Goal: Information Seeking & Learning: Compare options

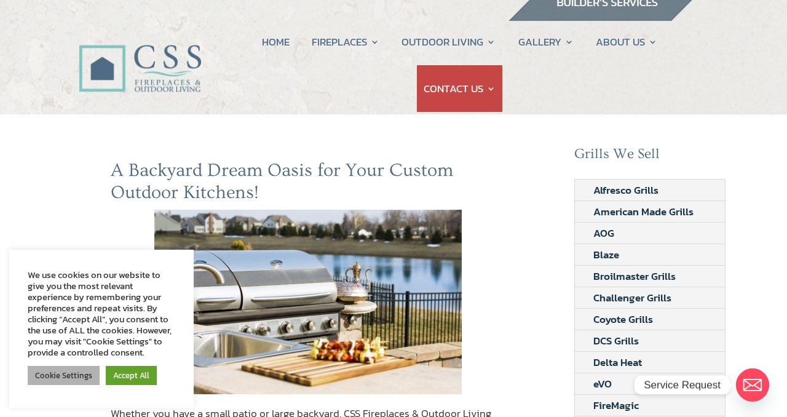
click at [62, 377] on link "Cookie Settings" at bounding box center [64, 375] width 72 height 19
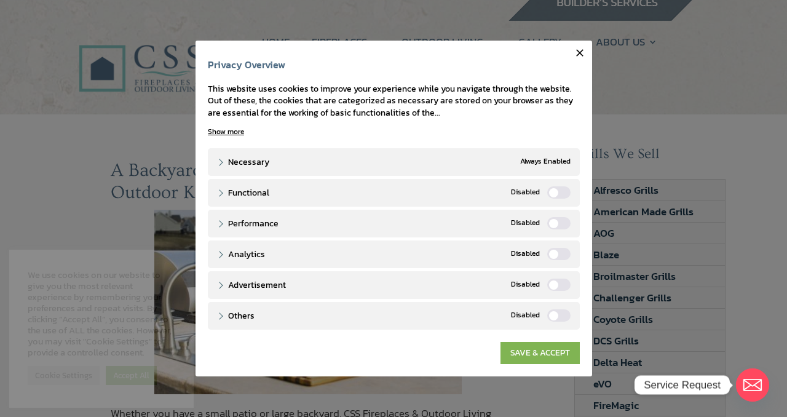
click at [542, 358] on link "SAVE & ACCEPT" at bounding box center [540, 353] width 79 height 22
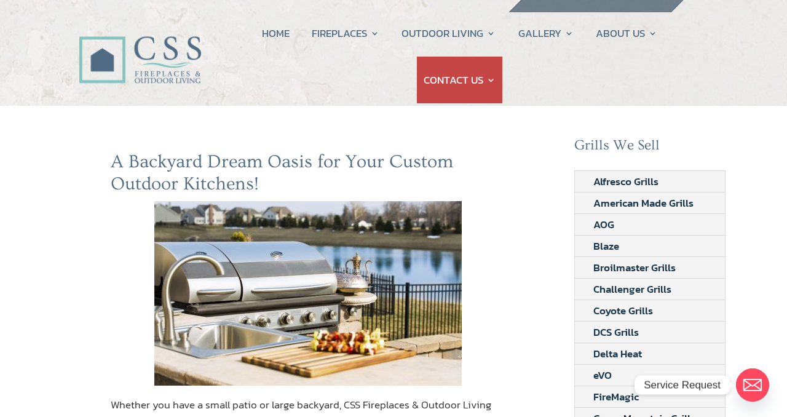
scroll to position [23, 0]
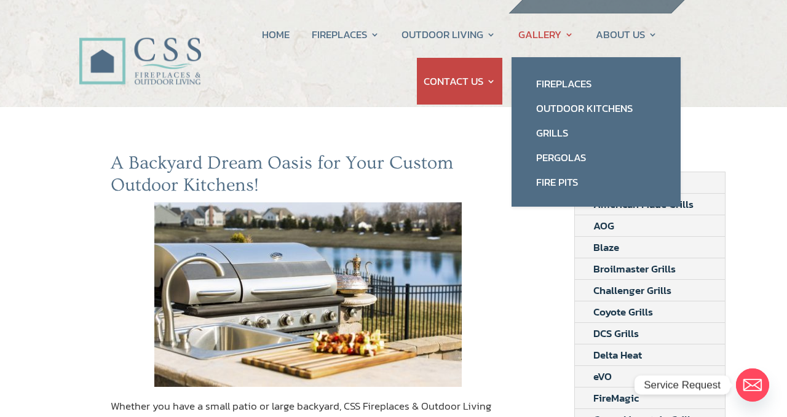
click at [544, 31] on link "GALLERY" at bounding box center [546, 34] width 55 height 47
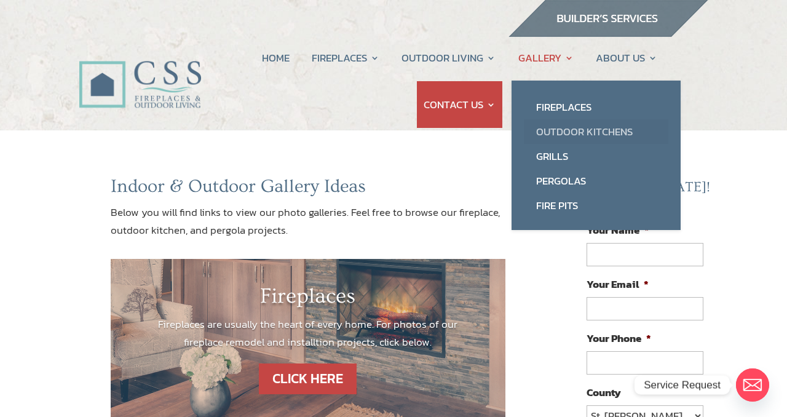
click at [555, 129] on link "Outdoor Kitchens" at bounding box center [596, 131] width 145 height 25
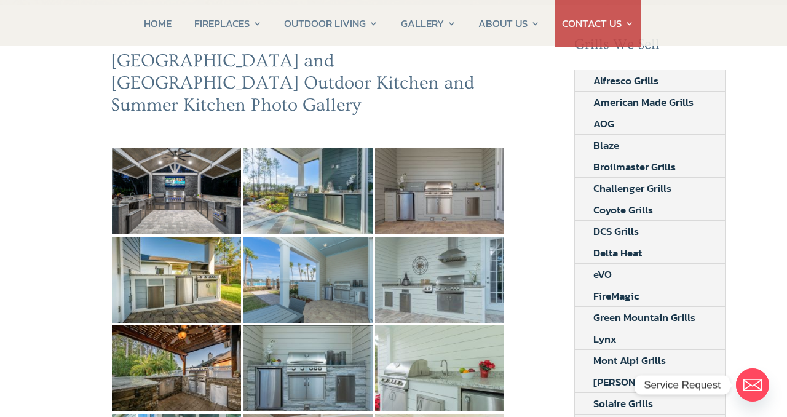
scroll to position [127, 0]
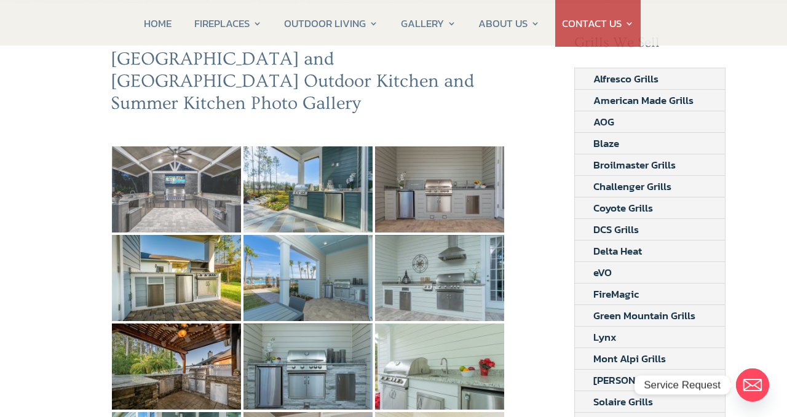
click at [170, 171] on img at bounding box center [176, 189] width 129 height 86
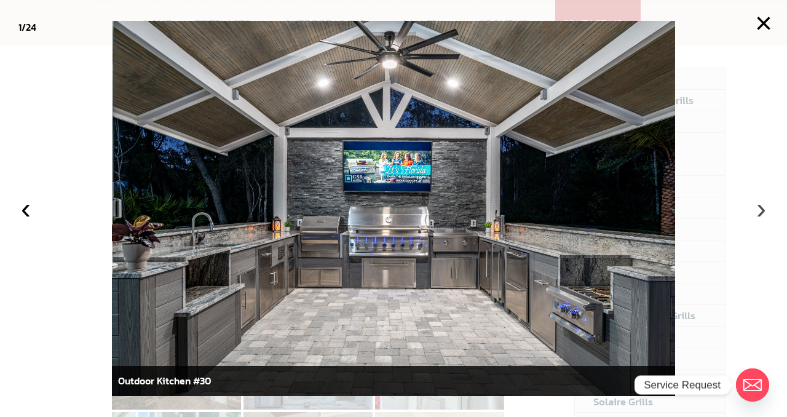
click at [765, 209] on button "›" at bounding box center [761, 208] width 27 height 27
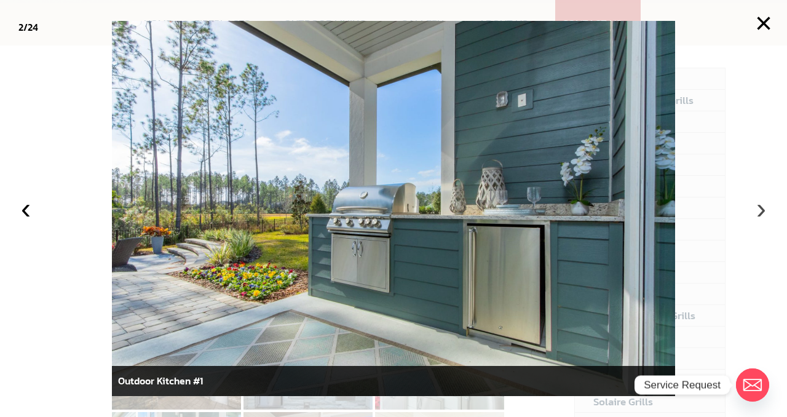
click at [761, 208] on button "›" at bounding box center [761, 208] width 27 height 27
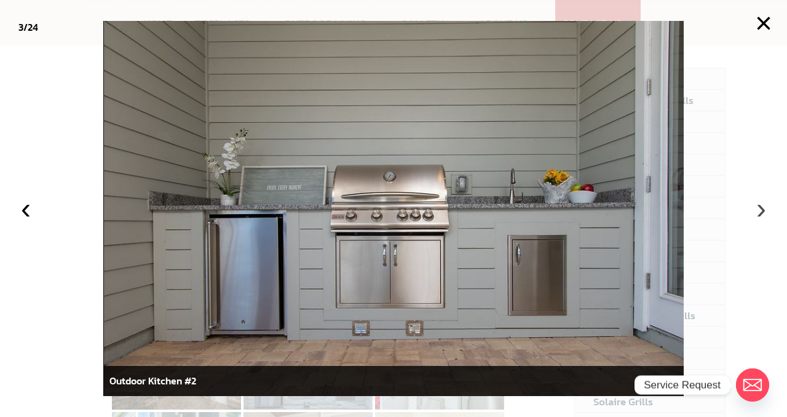
click at [761, 208] on button "›" at bounding box center [761, 208] width 27 height 27
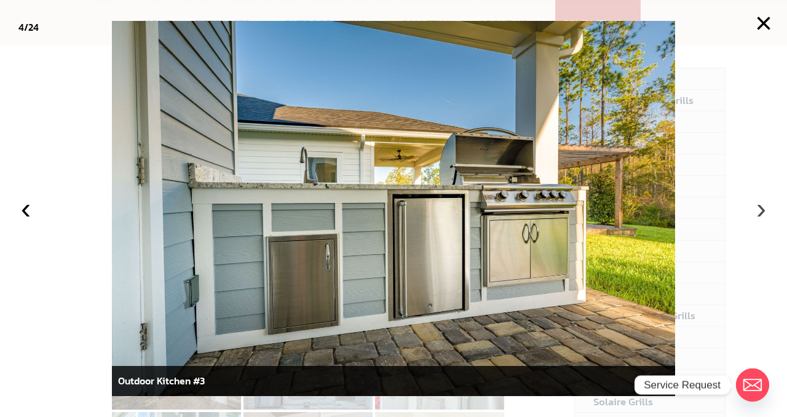
click at [761, 208] on button "›" at bounding box center [761, 208] width 27 height 27
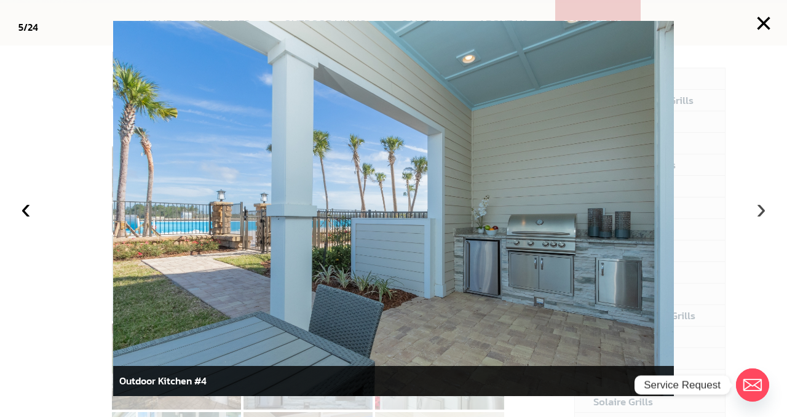
click at [761, 208] on button "›" at bounding box center [761, 208] width 27 height 27
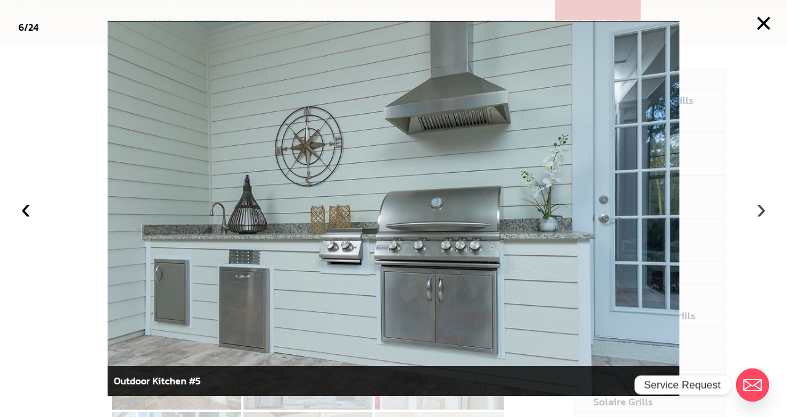
click at [762, 215] on button "›" at bounding box center [761, 208] width 27 height 27
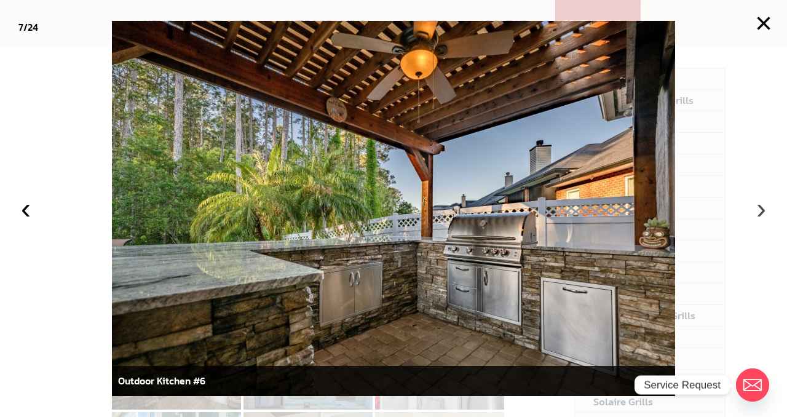
click at [759, 208] on button "›" at bounding box center [761, 208] width 27 height 27
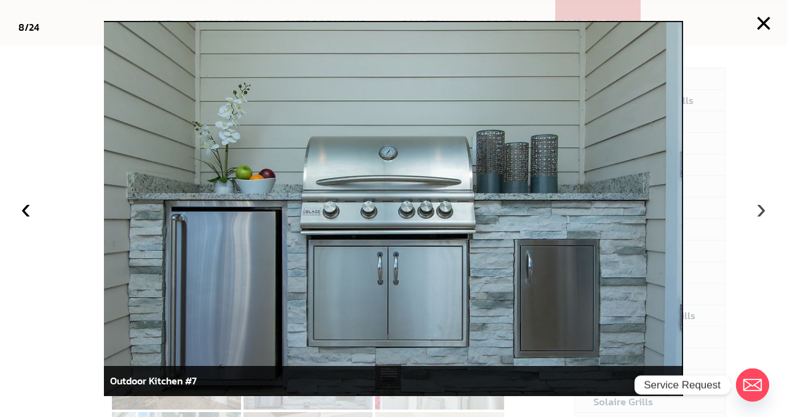
click at [759, 207] on button "›" at bounding box center [761, 208] width 27 height 27
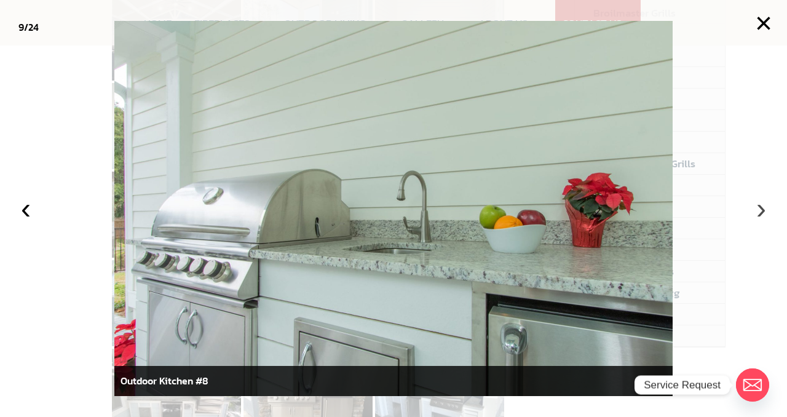
scroll to position [293, 0]
click at [760, 209] on button "›" at bounding box center [761, 208] width 27 height 27
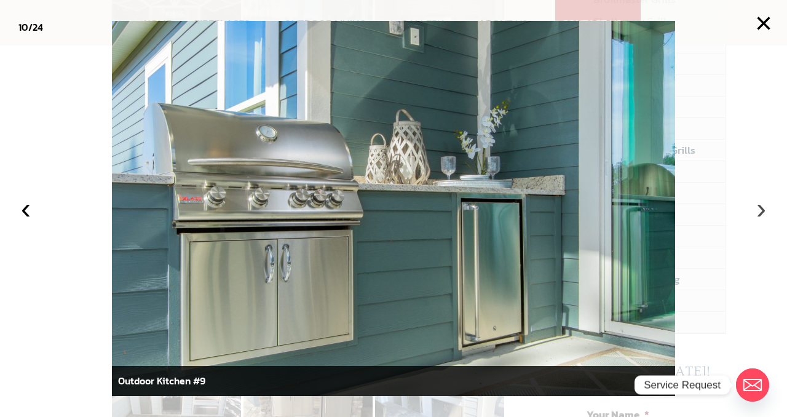
click at [763, 209] on button "›" at bounding box center [761, 208] width 27 height 27
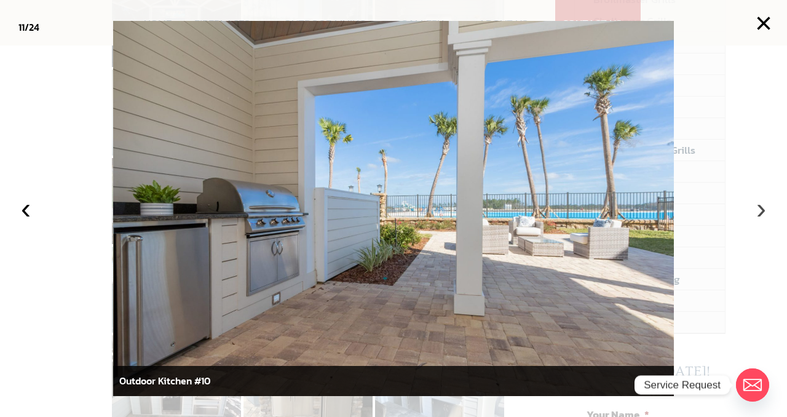
click at [763, 209] on button "›" at bounding box center [761, 208] width 27 height 27
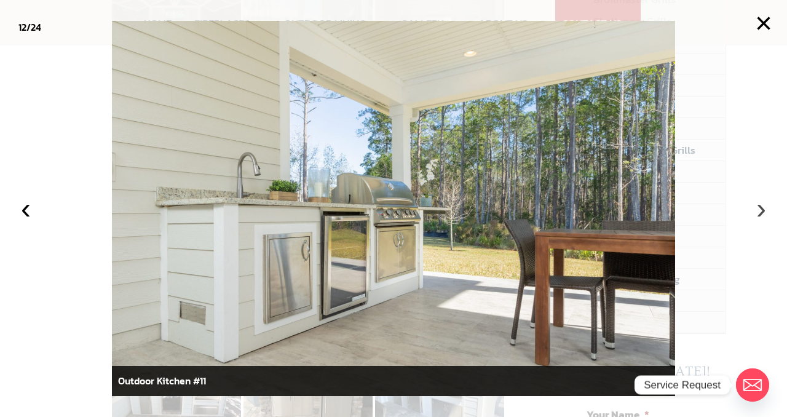
click at [762, 209] on button "›" at bounding box center [761, 208] width 27 height 27
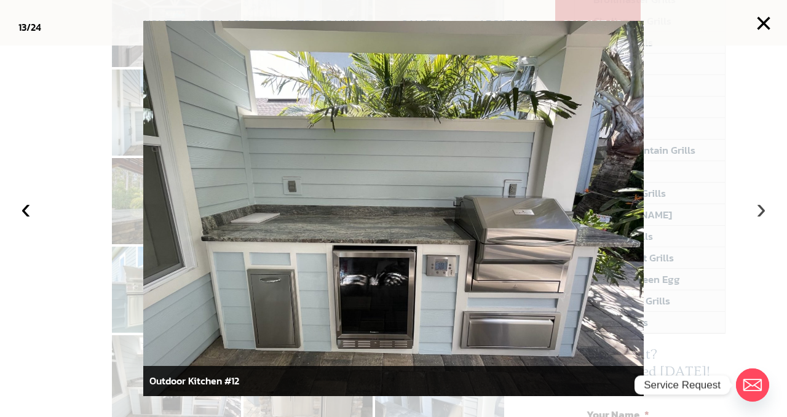
click at [762, 209] on button "›" at bounding box center [761, 208] width 27 height 27
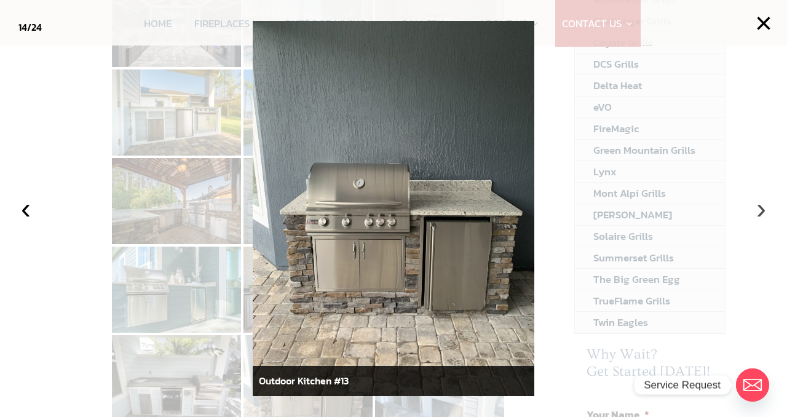
click at [760, 211] on button "›" at bounding box center [761, 208] width 27 height 27
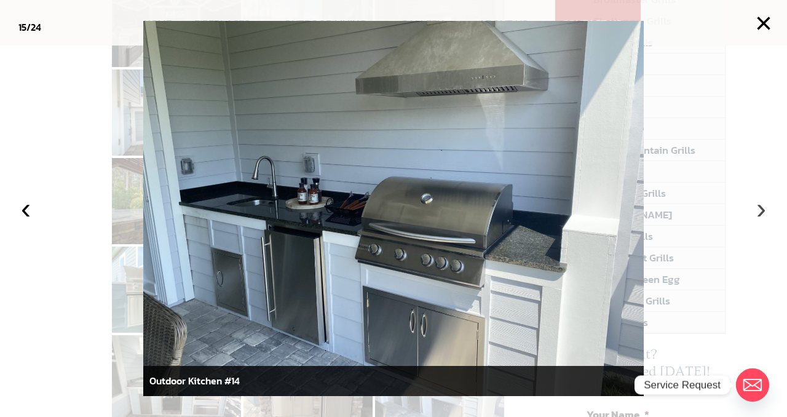
click at [761, 210] on button "›" at bounding box center [761, 208] width 27 height 27
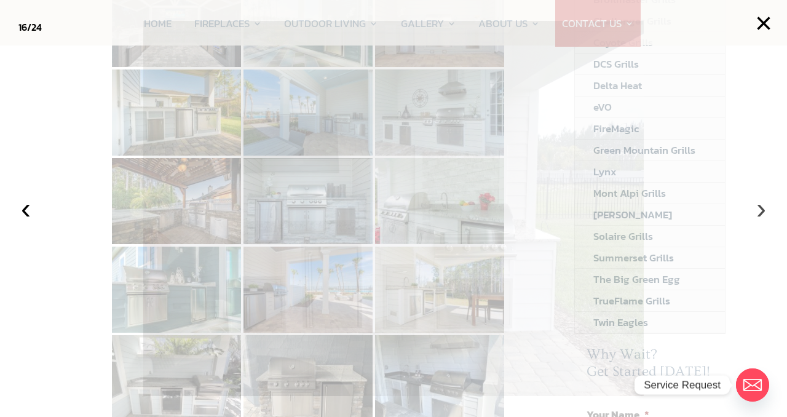
click at [761, 210] on button "›" at bounding box center [761, 208] width 27 height 27
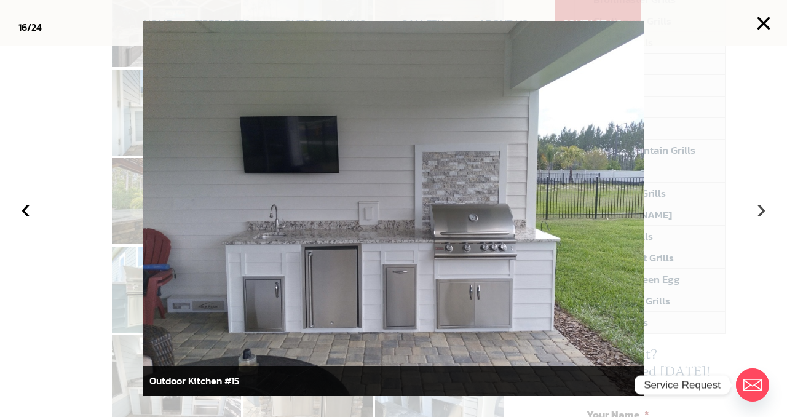
click at [761, 210] on button "›" at bounding box center [761, 208] width 27 height 27
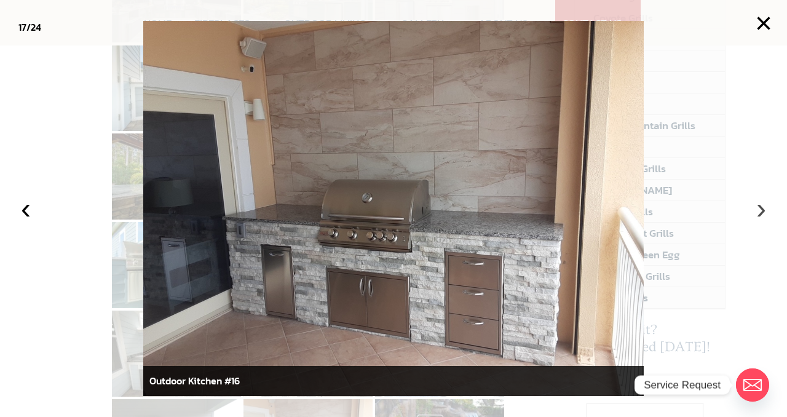
scroll to position [319, 0]
click at [18, 205] on button "‹" at bounding box center [25, 208] width 27 height 27
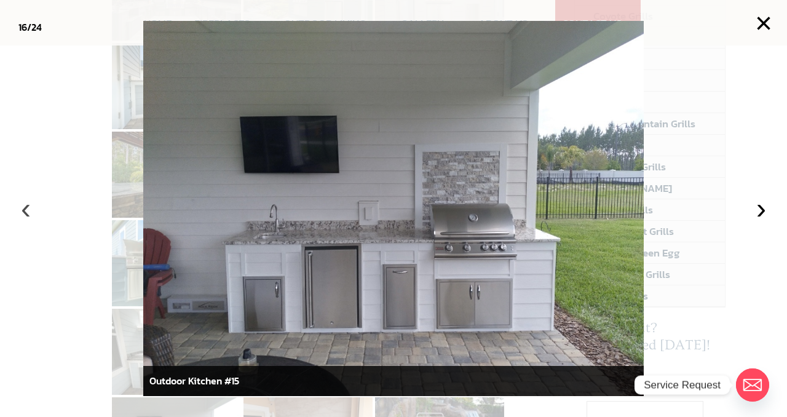
click at [30, 213] on button "‹" at bounding box center [25, 208] width 27 height 27
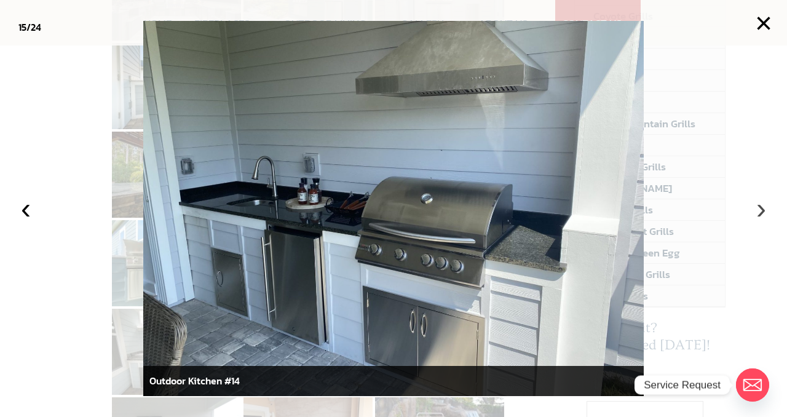
click at [758, 203] on button "›" at bounding box center [761, 208] width 27 height 27
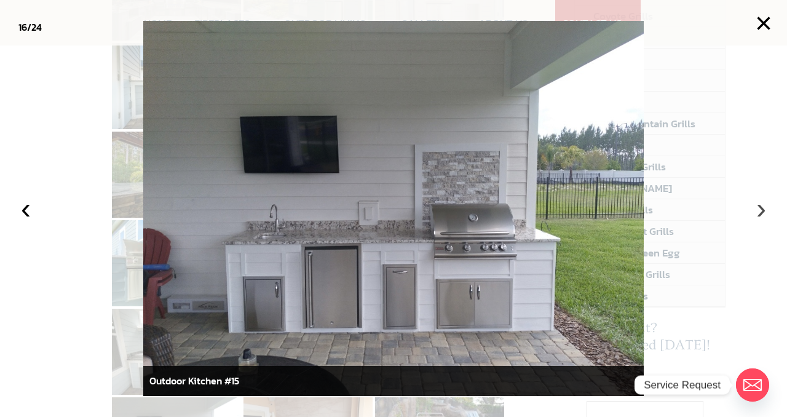
click at [758, 204] on button "›" at bounding box center [761, 208] width 27 height 27
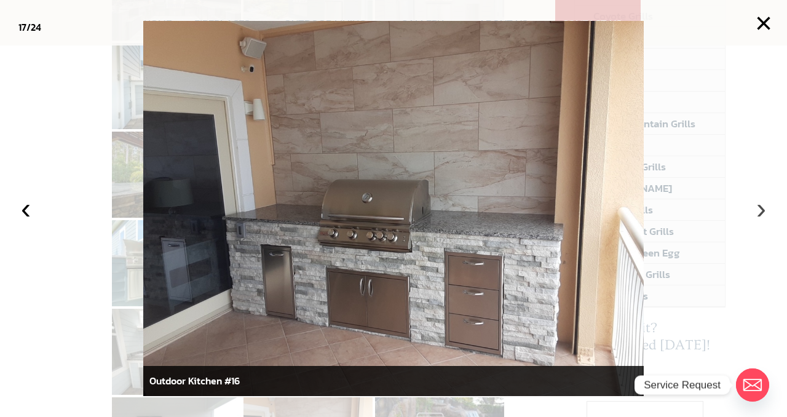
click at [758, 204] on button "›" at bounding box center [761, 208] width 27 height 27
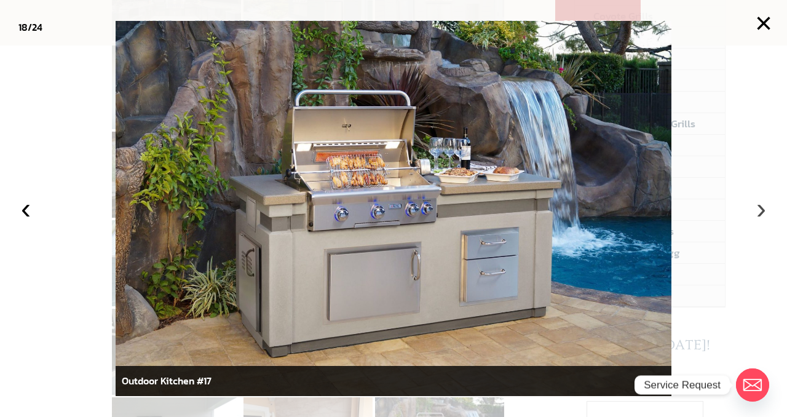
click at [758, 204] on button "›" at bounding box center [761, 208] width 27 height 27
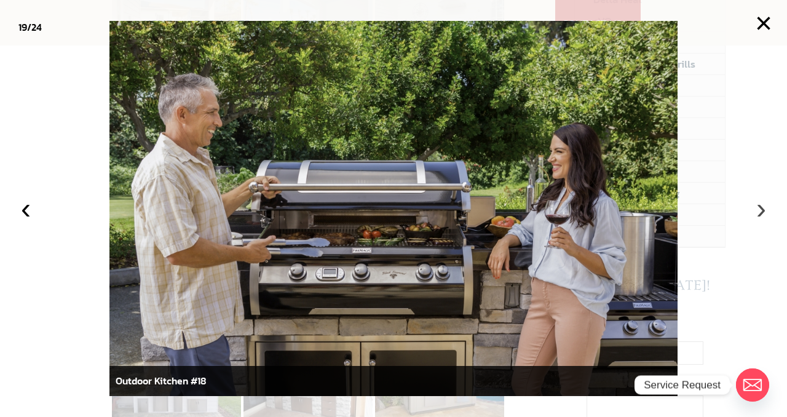
scroll to position [380, 0]
click at [758, 210] on button "›" at bounding box center [761, 208] width 27 height 27
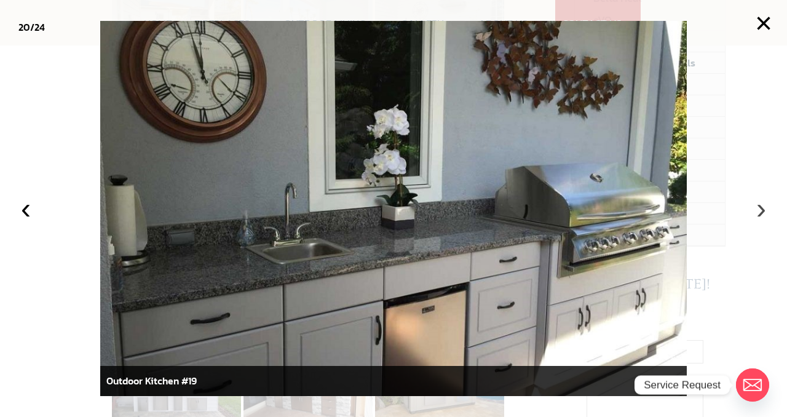
click at [758, 210] on button "›" at bounding box center [761, 208] width 27 height 27
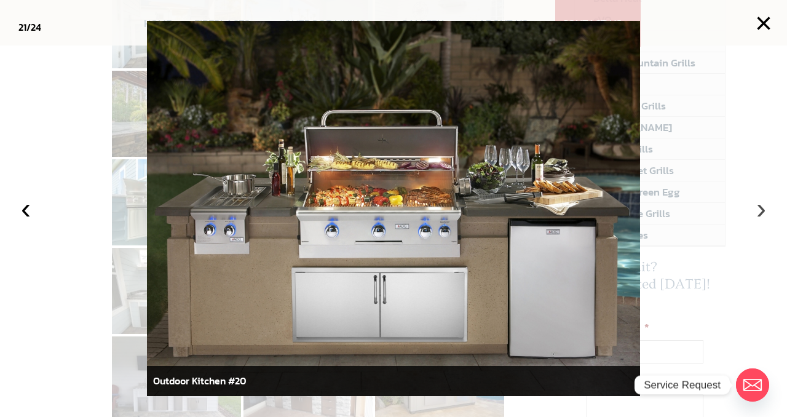
click at [758, 210] on button "›" at bounding box center [761, 208] width 27 height 27
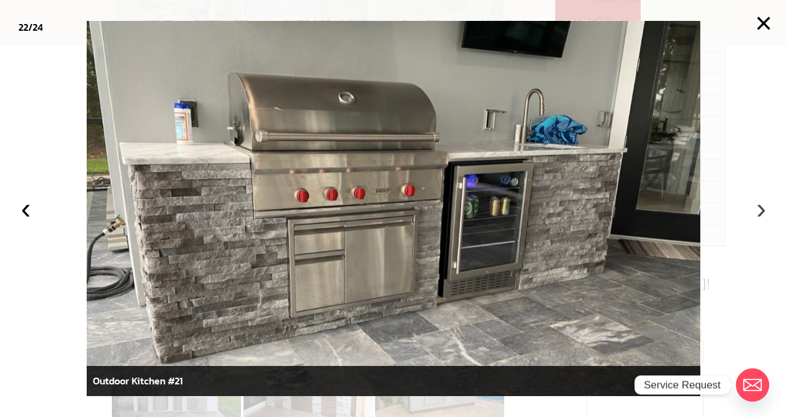
click at [759, 206] on button "›" at bounding box center [761, 208] width 27 height 27
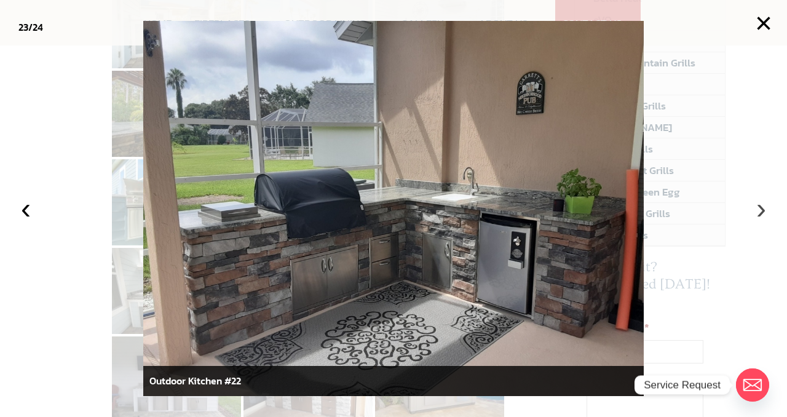
click at [759, 206] on button "›" at bounding box center [761, 208] width 27 height 27
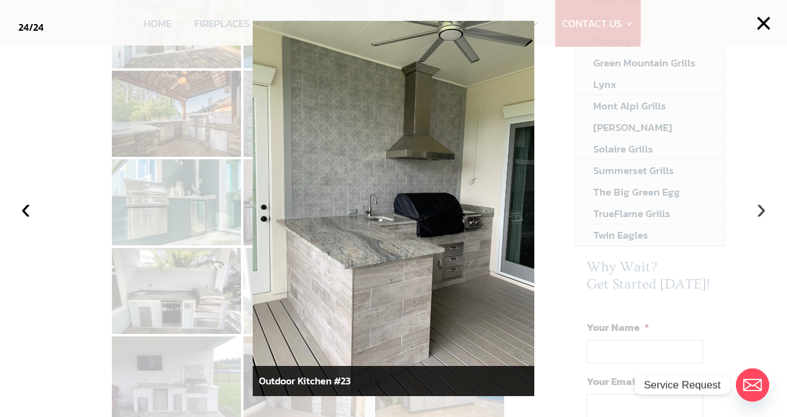
click at [759, 206] on button "›" at bounding box center [761, 208] width 27 height 27
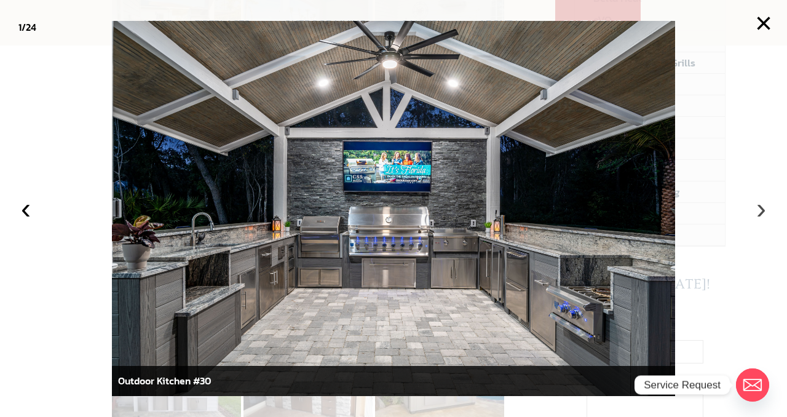
click at [759, 206] on button "›" at bounding box center [761, 208] width 27 height 27
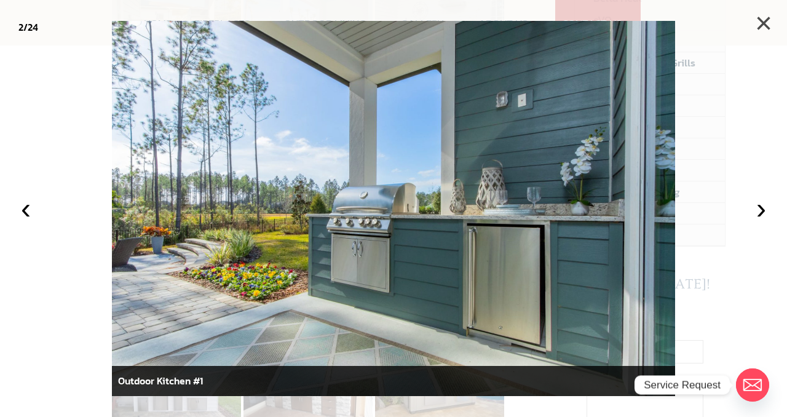
click at [768, 19] on button "×" at bounding box center [763, 23] width 27 height 27
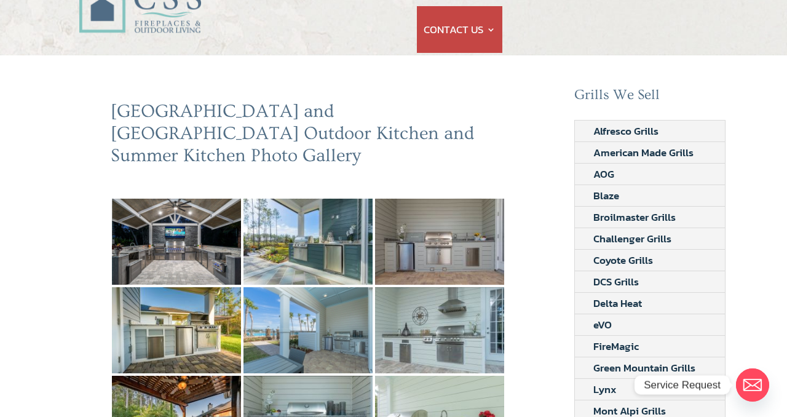
scroll to position [78, 0]
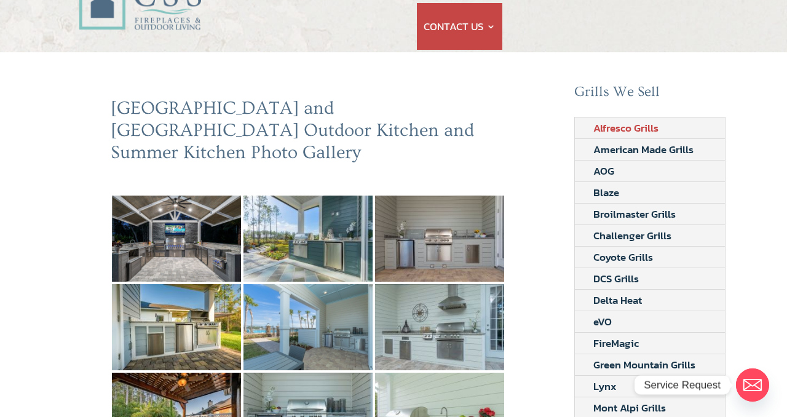
click at [621, 125] on link "Alfresco Grills" at bounding box center [626, 127] width 102 height 21
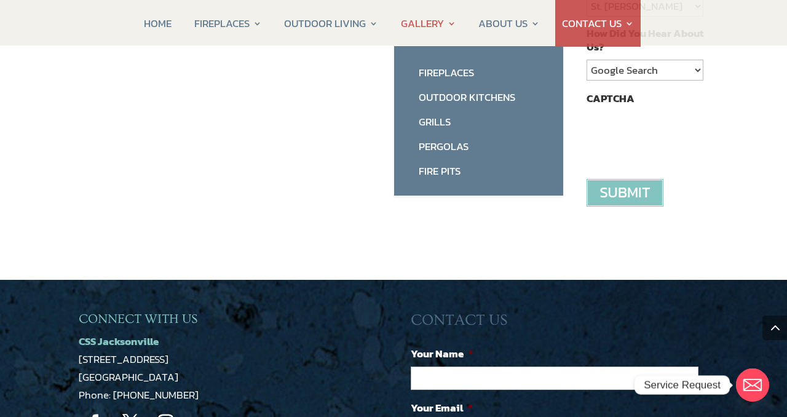
scroll to position [873, 0]
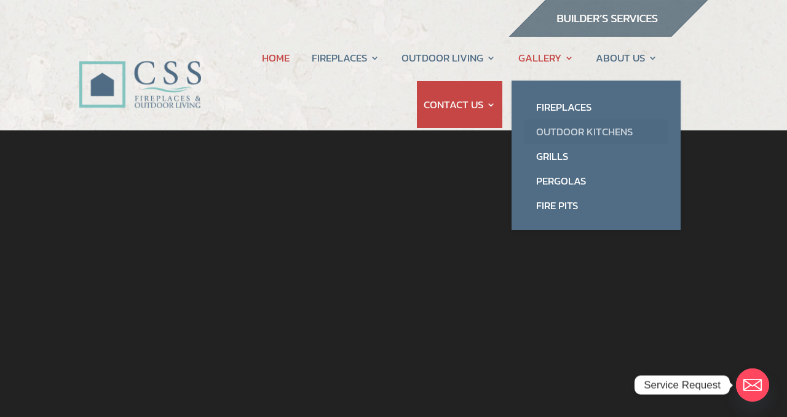
click at [565, 132] on link "Outdoor Kitchens" at bounding box center [596, 131] width 145 height 25
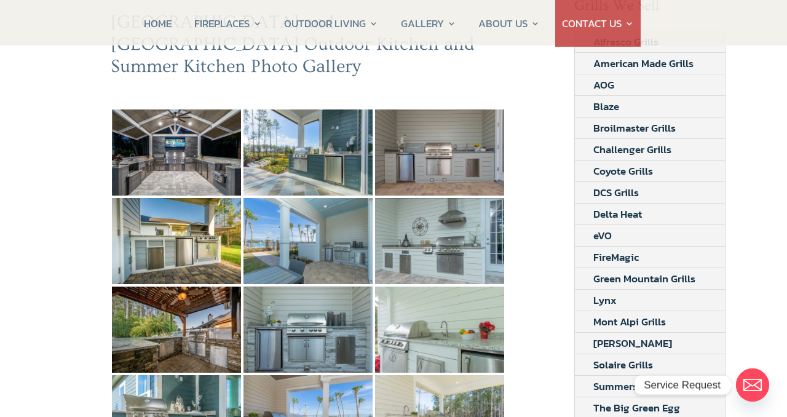
scroll to position [167, 0]
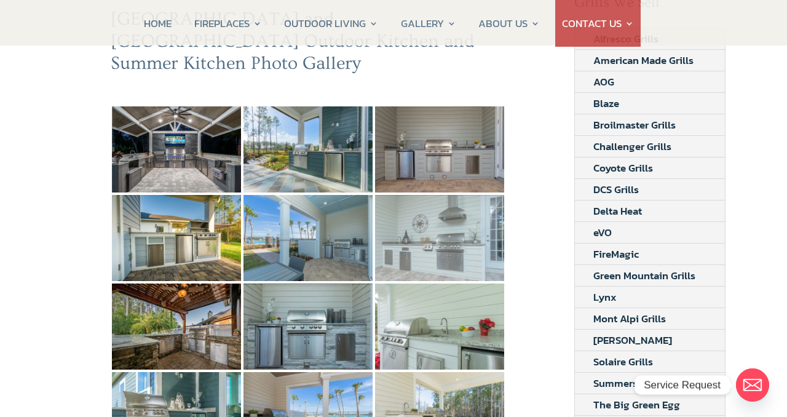
click at [450, 212] on img at bounding box center [439, 238] width 129 height 86
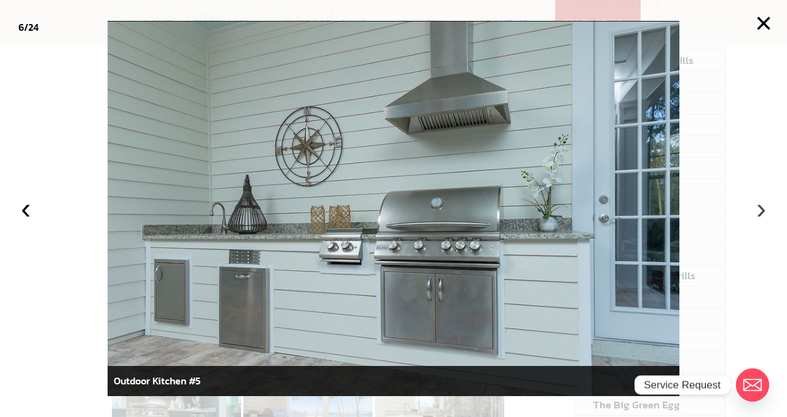
click at [763, 209] on button "›" at bounding box center [761, 208] width 27 height 27
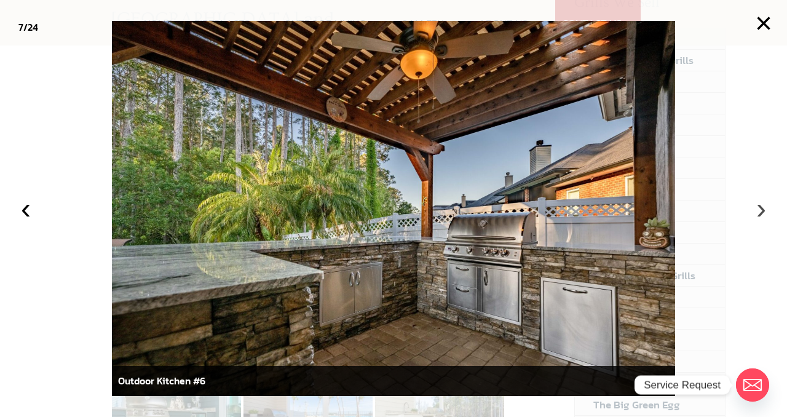
click at [762, 209] on button "›" at bounding box center [761, 208] width 27 height 27
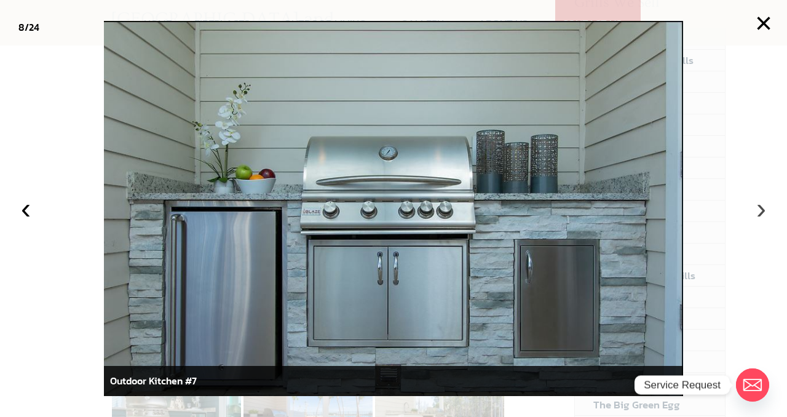
click at [760, 209] on button "›" at bounding box center [761, 208] width 27 height 27
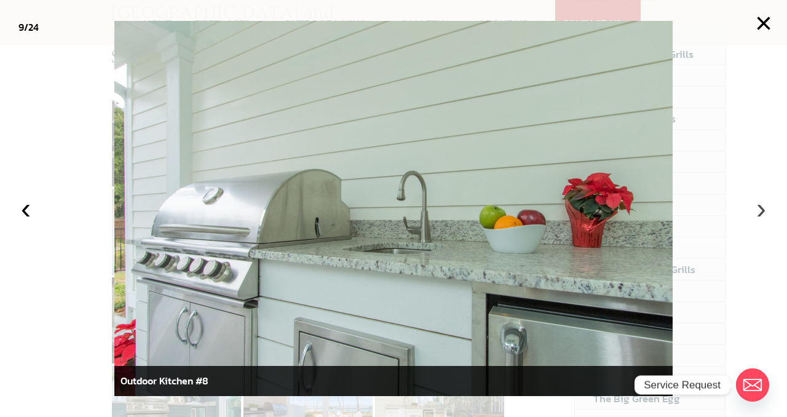
scroll to position [170, 0]
click at [760, 209] on button "›" at bounding box center [761, 208] width 27 height 27
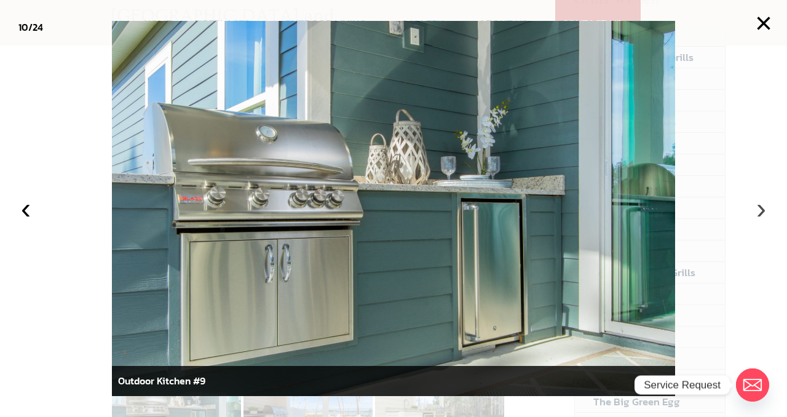
click at [760, 209] on button "›" at bounding box center [761, 208] width 27 height 27
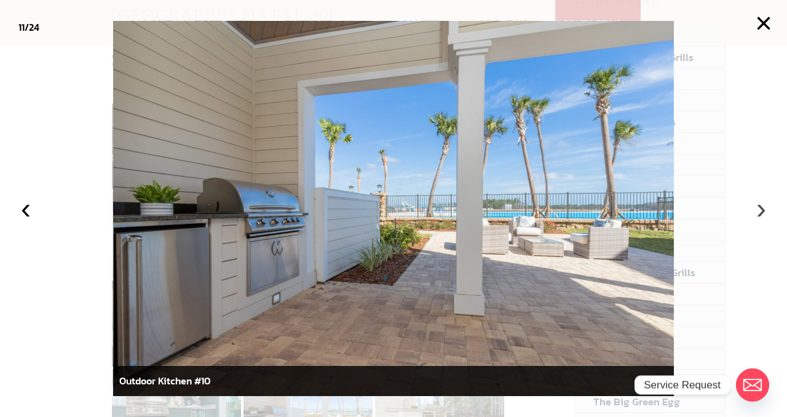
click at [760, 209] on button "›" at bounding box center [761, 208] width 27 height 27
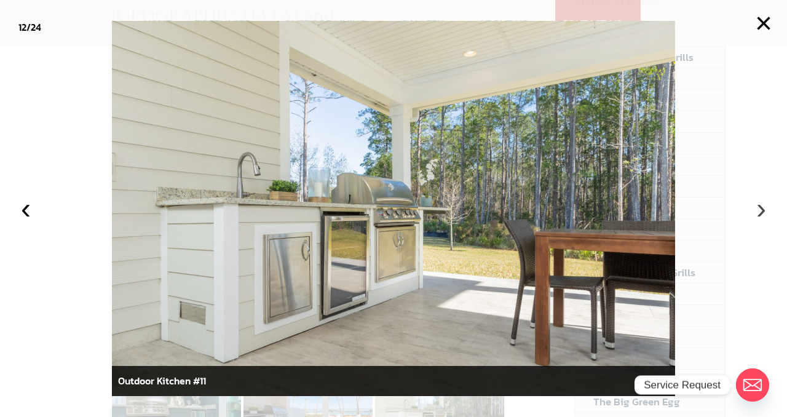
click at [759, 209] on button "›" at bounding box center [761, 208] width 27 height 27
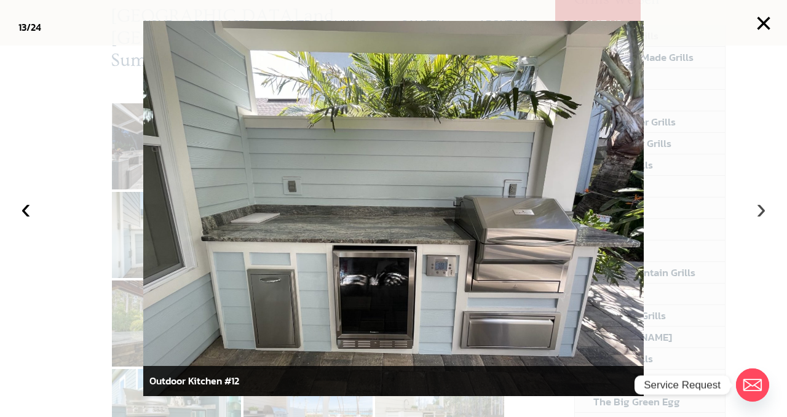
click at [759, 209] on button "›" at bounding box center [761, 208] width 27 height 27
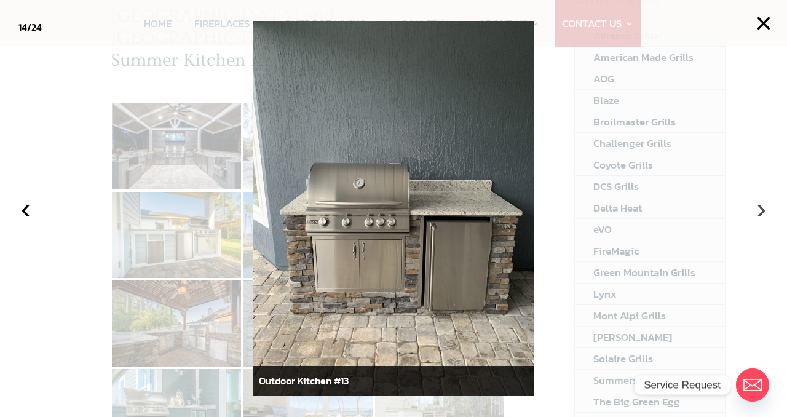
click at [759, 209] on button "›" at bounding box center [761, 208] width 27 height 27
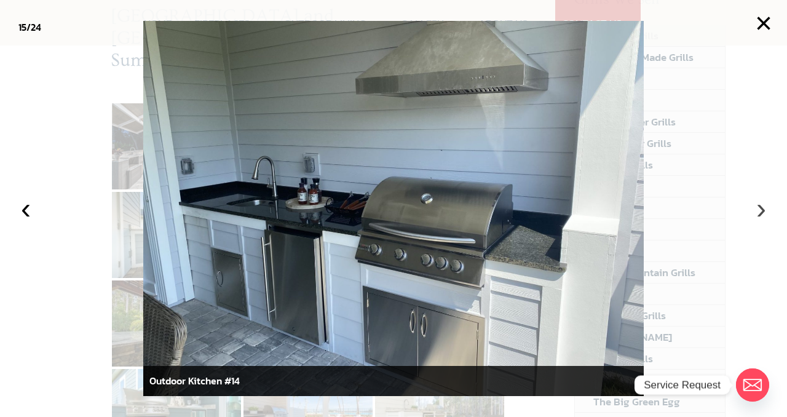
click at [759, 209] on button "›" at bounding box center [761, 208] width 27 height 27
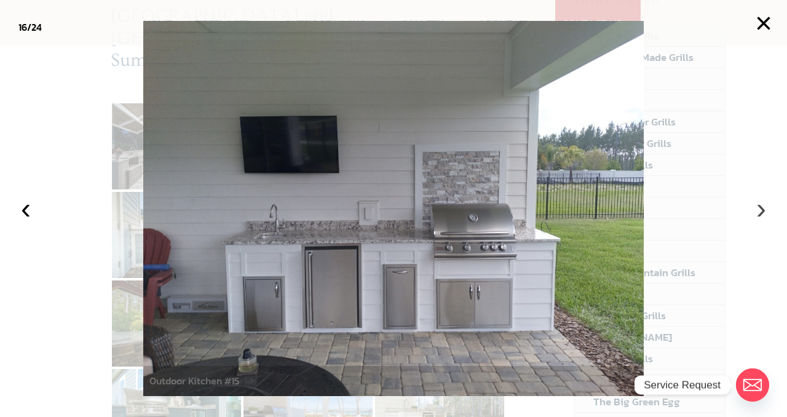
click at [759, 209] on button "›" at bounding box center [761, 208] width 27 height 27
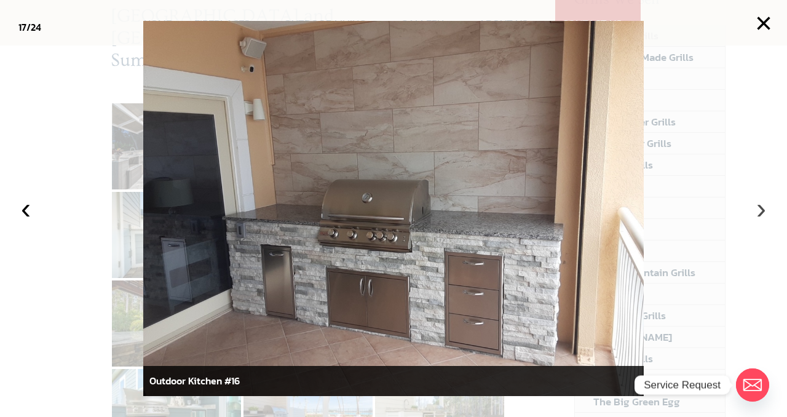
click at [757, 197] on button "›" at bounding box center [761, 208] width 27 height 27
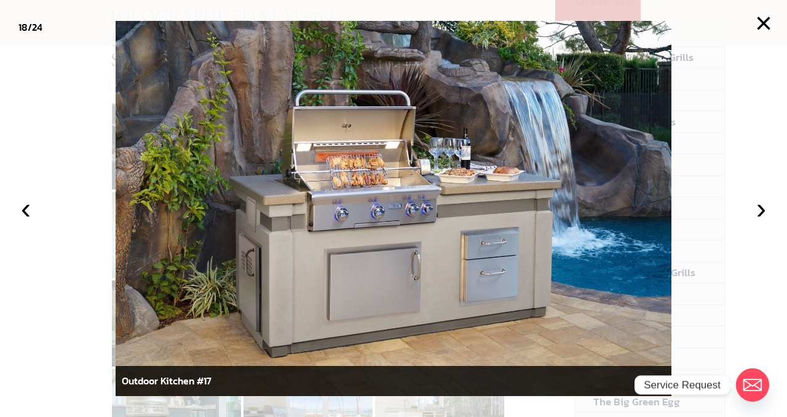
click at [787, 104] on div at bounding box center [393, 208] width 787 height 417
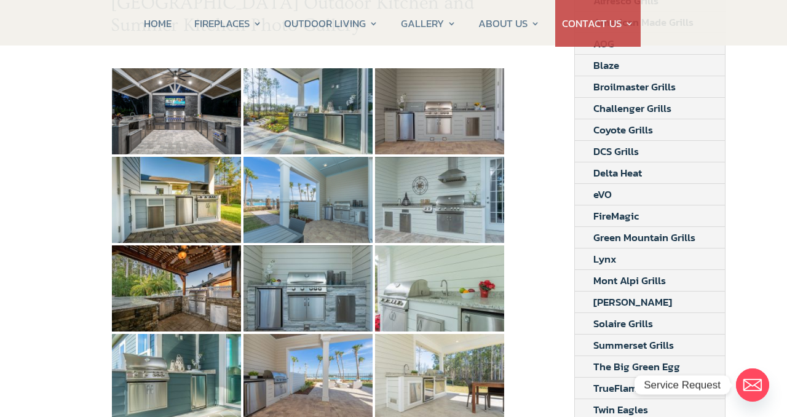
scroll to position [229, 0]
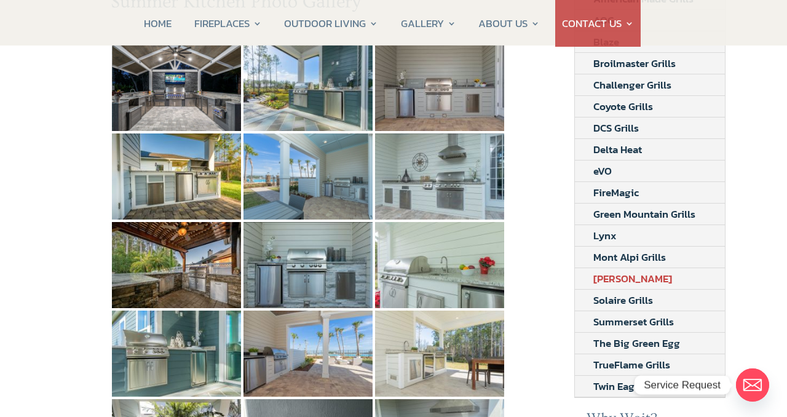
click at [616, 276] on link "[PERSON_NAME]" at bounding box center [633, 278] width 116 height 21
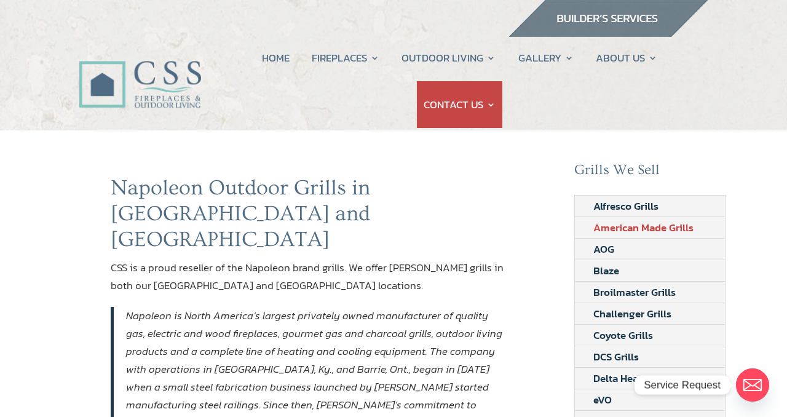
click at [668, 223] on link "American Made Grills" at bounding box center [643, 227] width 137 height 21
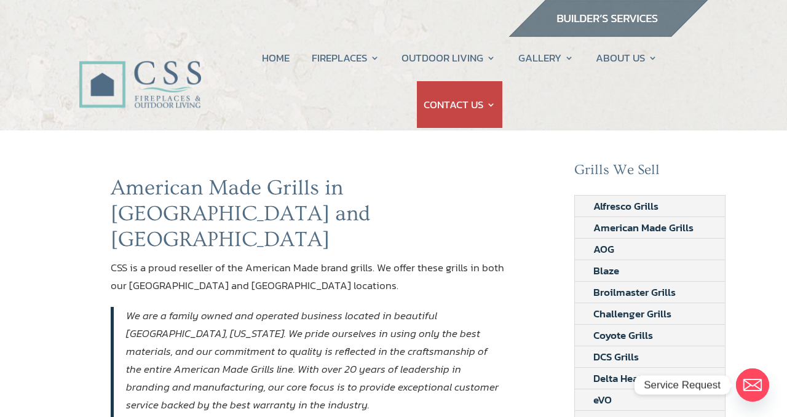
click at [668, 223] on link "American Made Grills" at bounding box center [643, 227] width 137 height 21
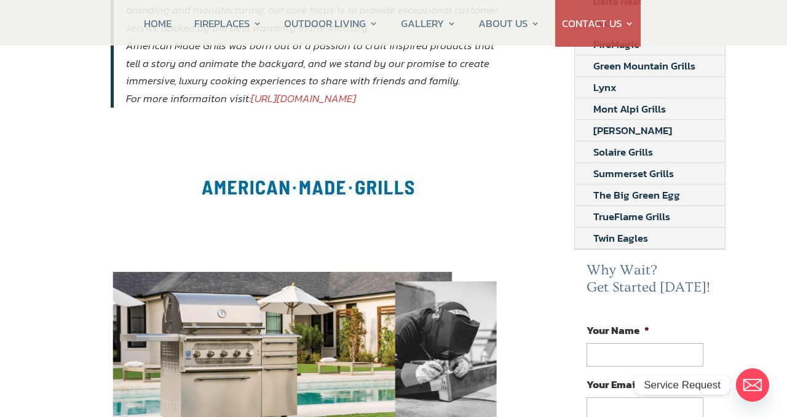
scroll to position [380, 0]
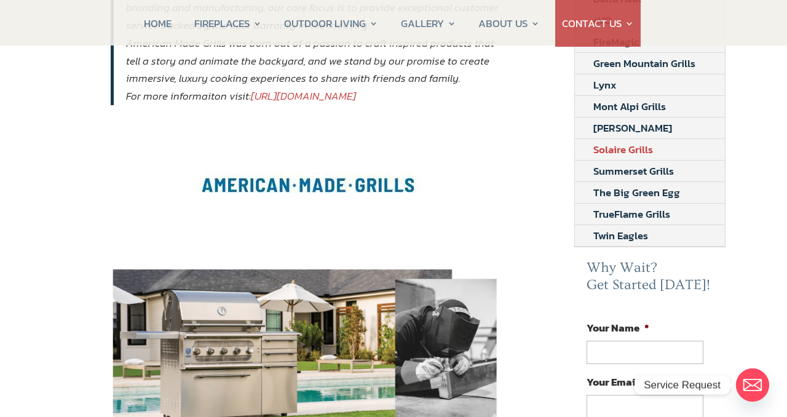
click at [623, 152] on link "Solaire Grills" at bounding box center [623, 149] width 97 height 21
